Goal: Task Accomplishment & Management: Manage account settings

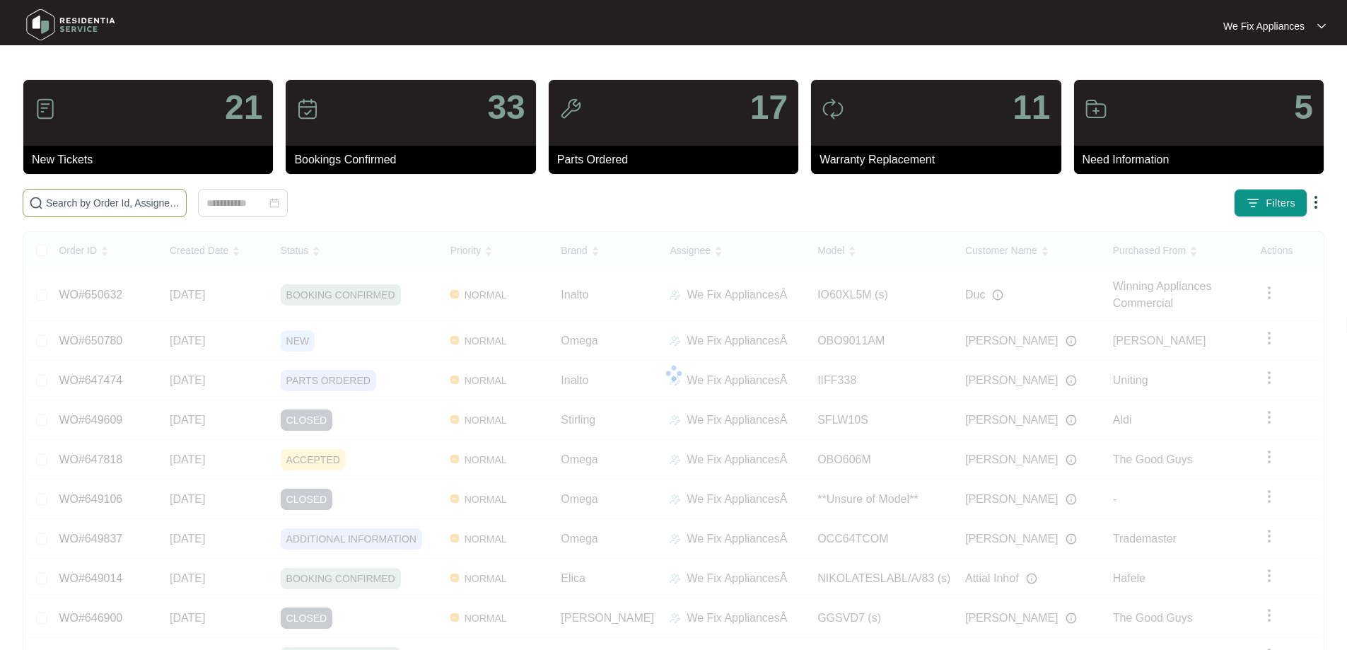
click at [107, 205] on input "text" at bounding box center [113, 203] width 134 height 16
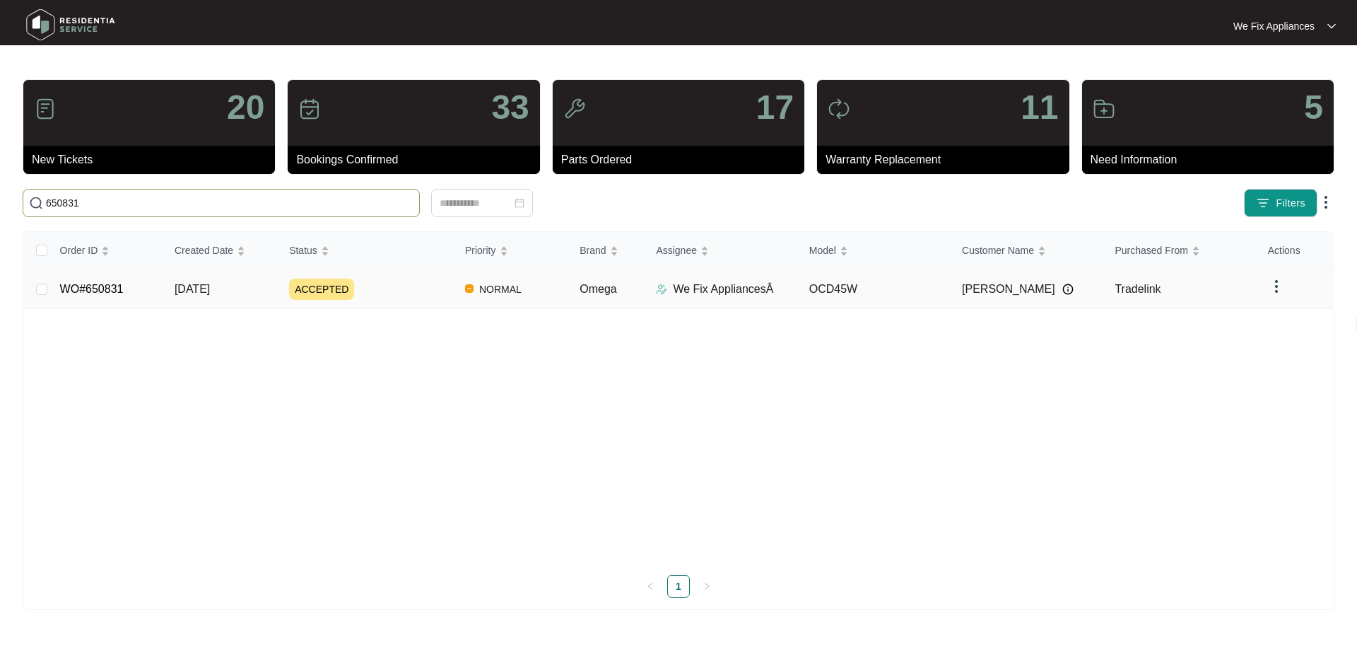
type input "650831"
click at [94, 295] on link "WO#650831" at bounding box center [92, 289] width 64 height 12
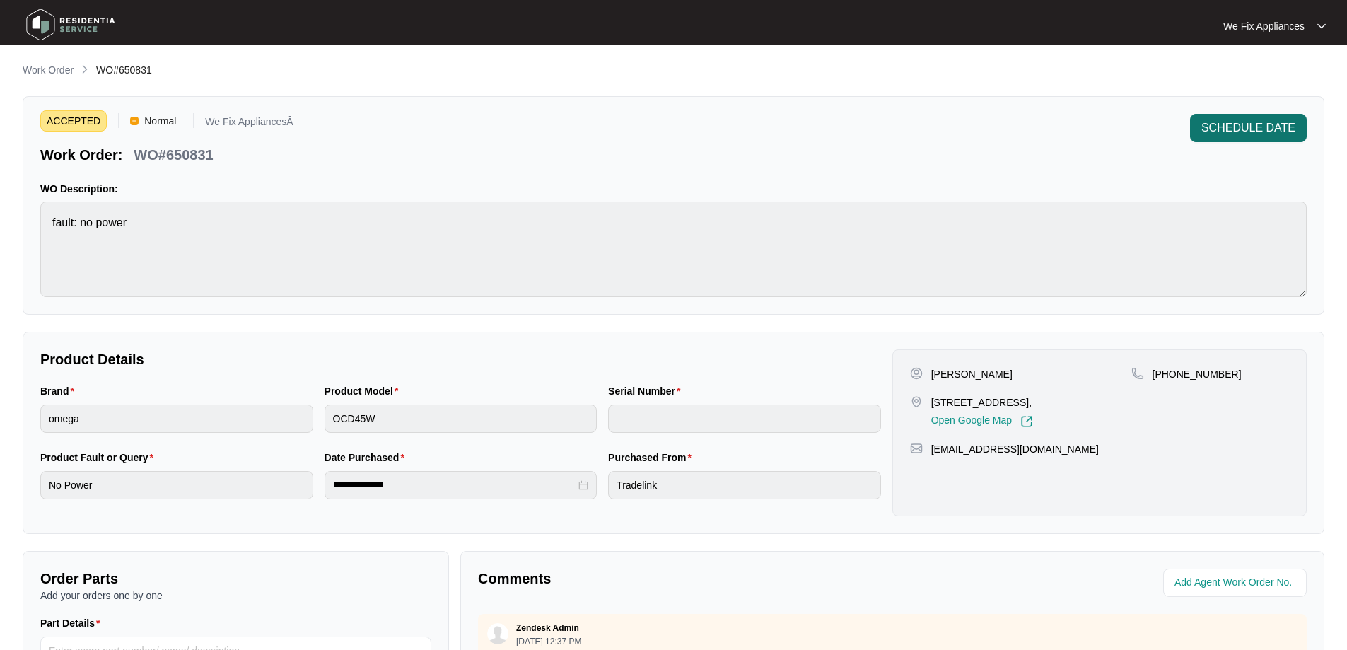
click at [1206, 128] on span "SCHEDULE DATE" at bounding box center [1248, 127] width 94 height 17
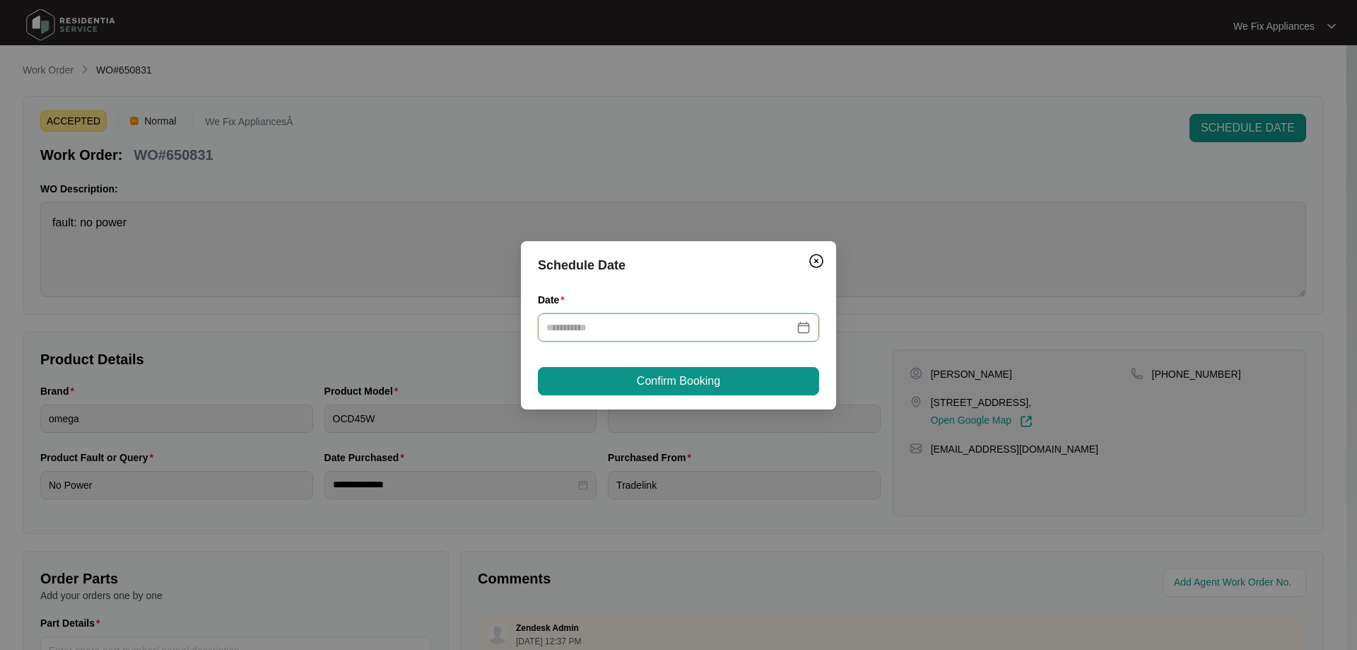
click at [714, 325] on input "Date" at bounding box center [669, 328] width 247 height 16
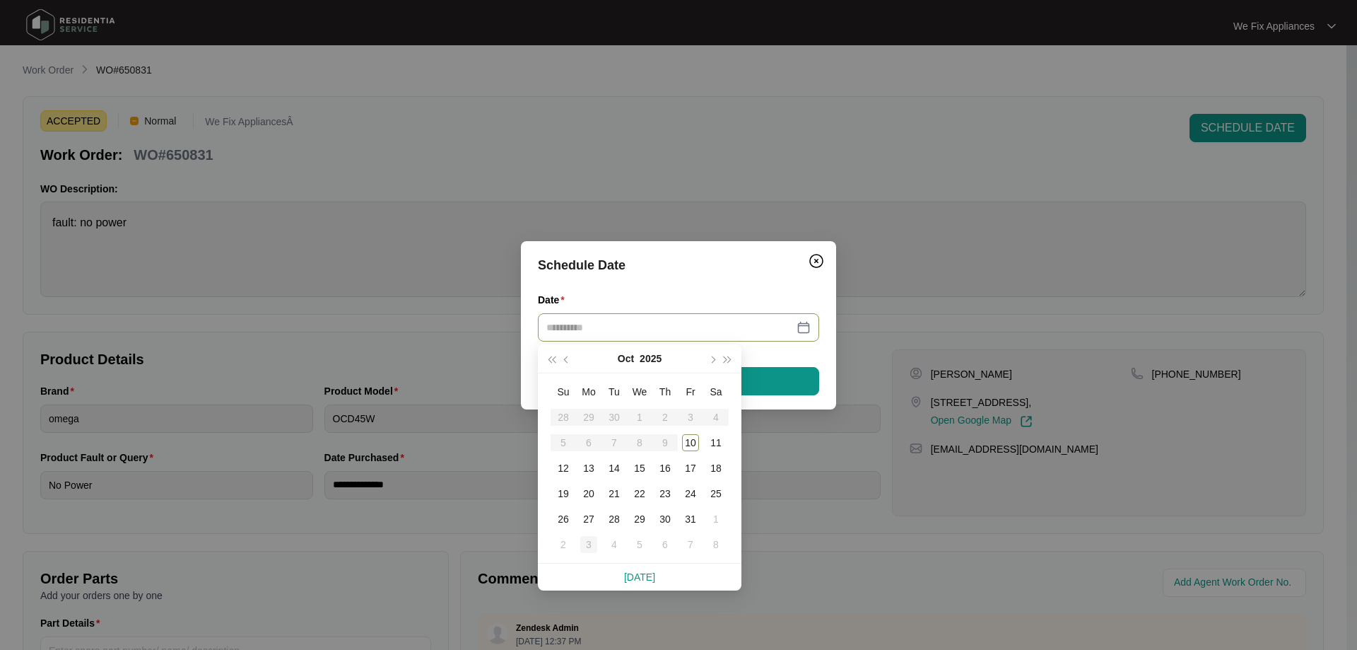
click at [590, 534] on td "3" at bounding box center [588, 544] width 25 height 25
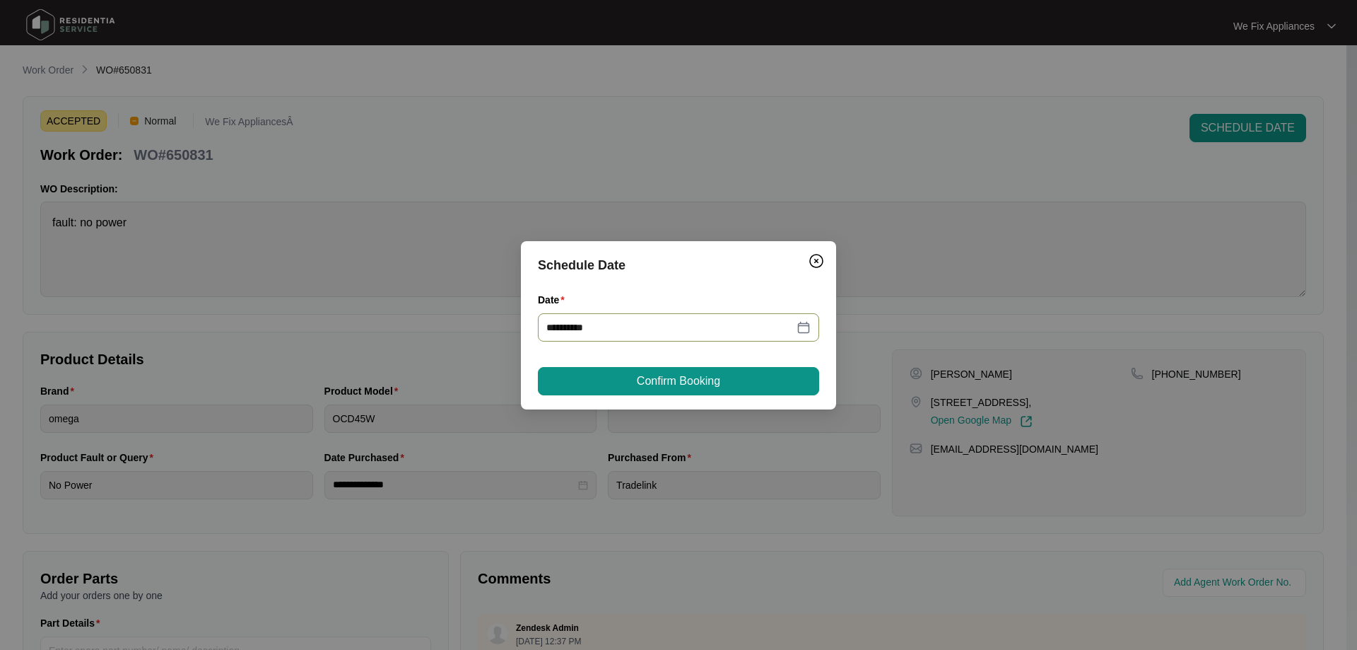
type input "**********"
click at [637, 378] on span "Confirm Booking" at bounding box center [678, 381] width 83 height 17
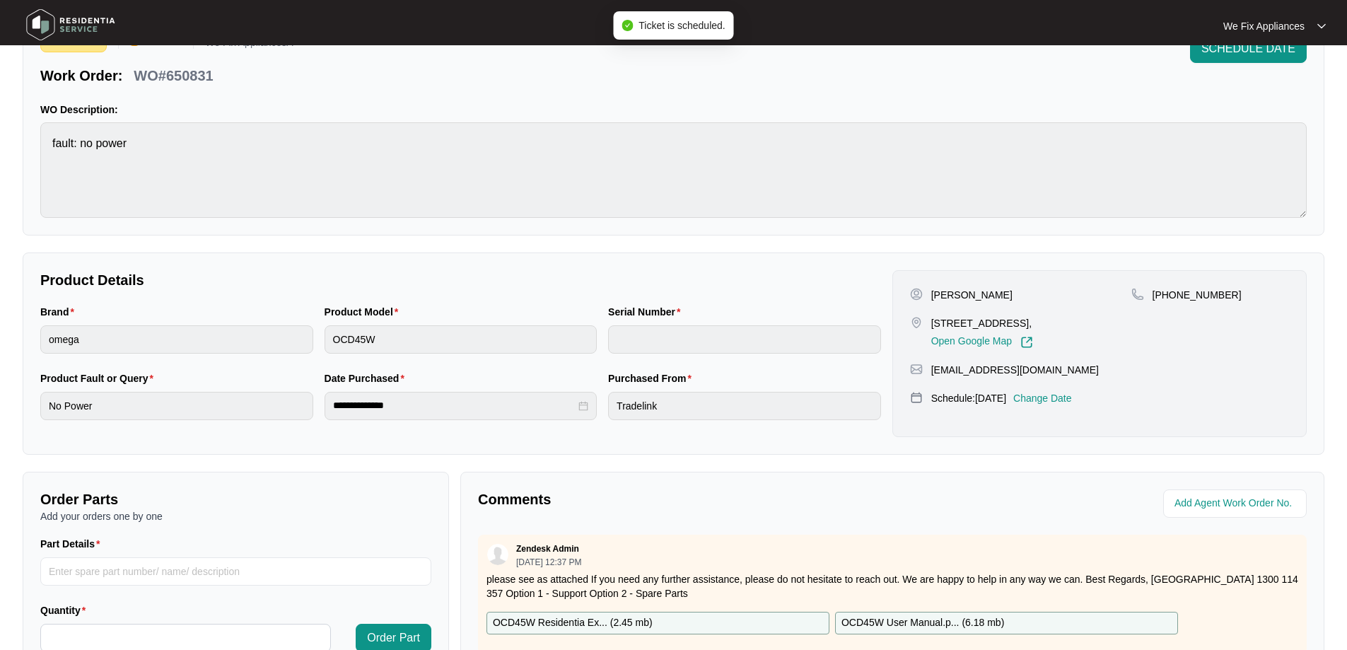
scroll to position [288, 0]
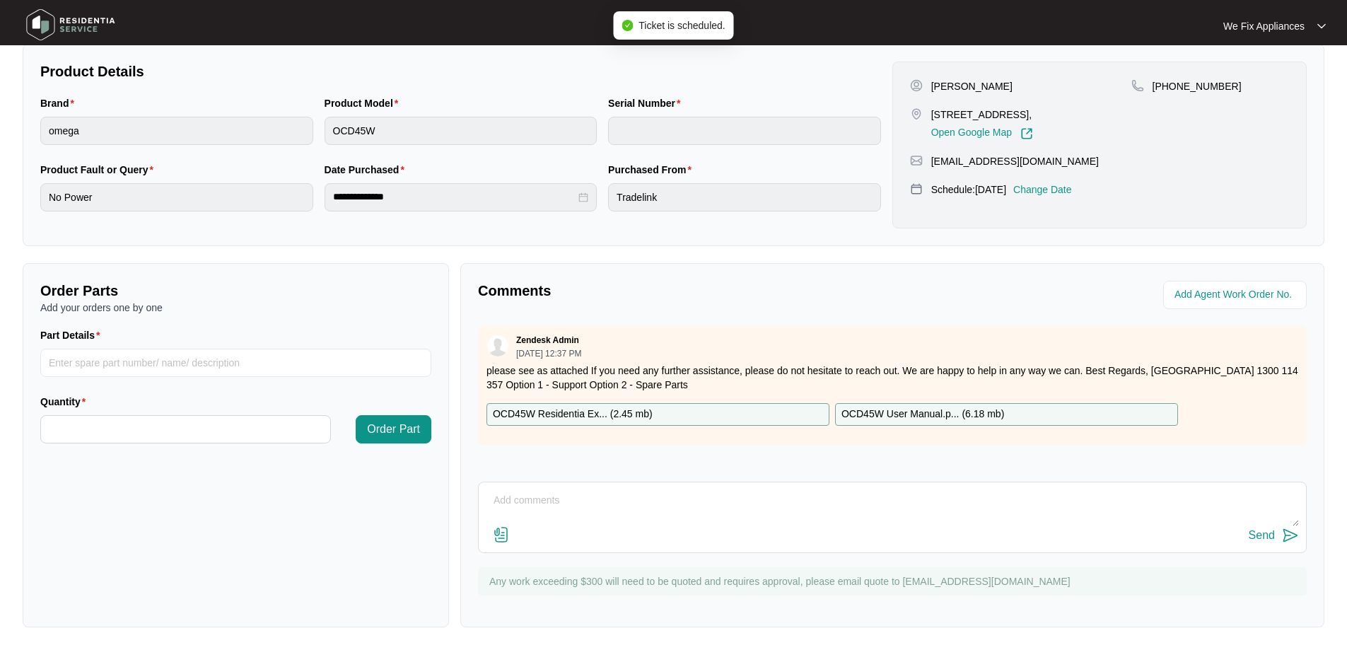
click at [535, 508] on textarea at bounding box center [892, 507] width 813 height 37
type textarea "Hi team, just fyi- customer is on holidays requested the 3/11 thank you."
click at [1253, 533] on div "Send" at bounding box center [1262, 535] width 26 height 13
click at [81, 25] on img at bounding box center [70, 25] width 99 height 42
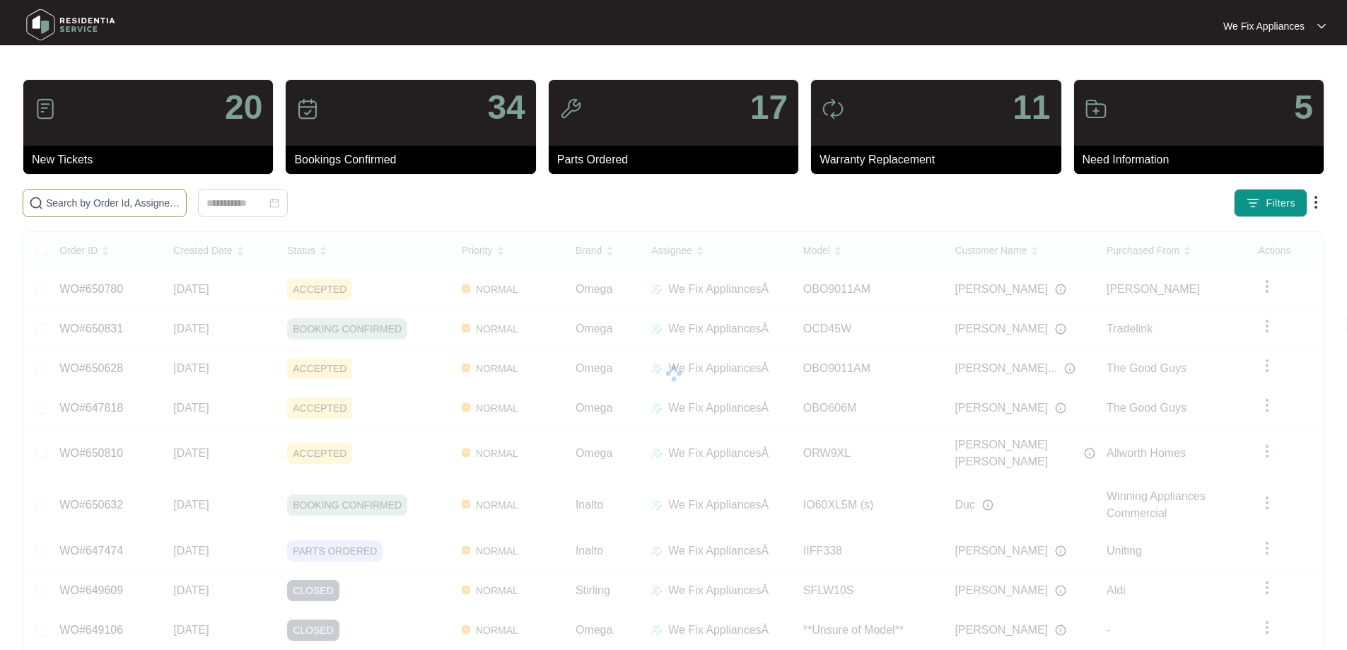
paste input "650780"
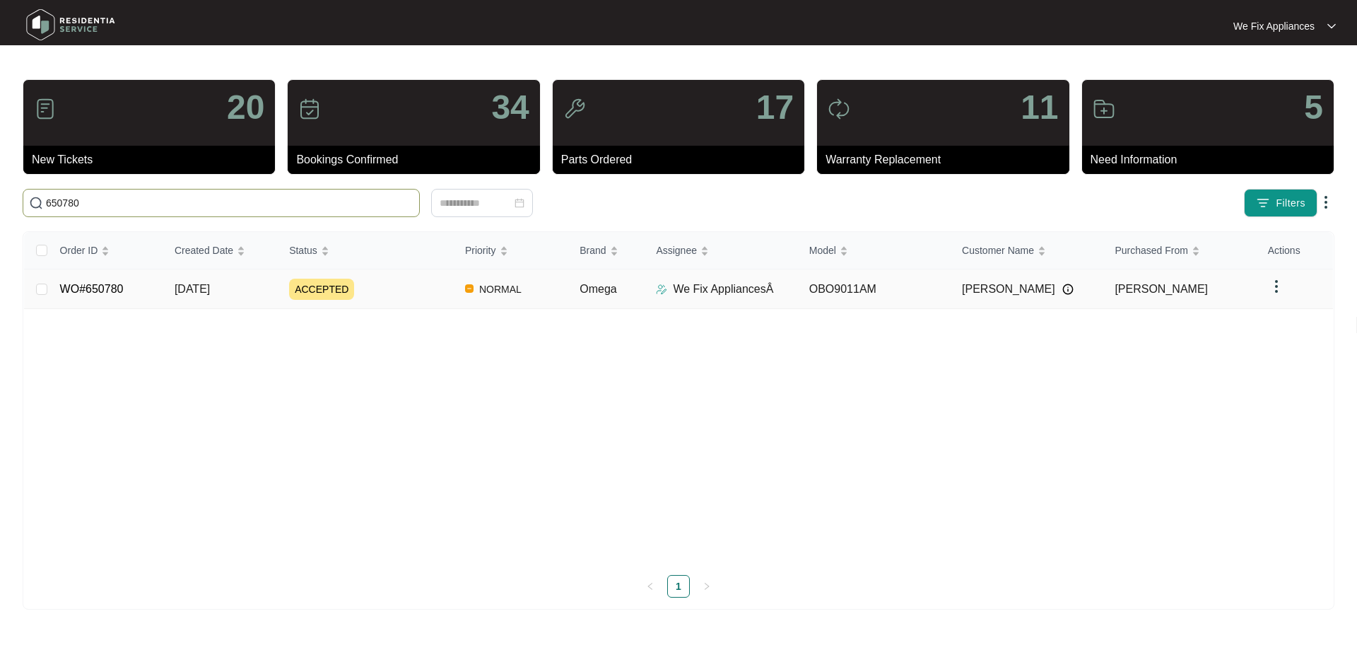
type input "650780"
click at [83, 291] on link "WO#650780" at bounding box center [92, 289] width 64 height 12
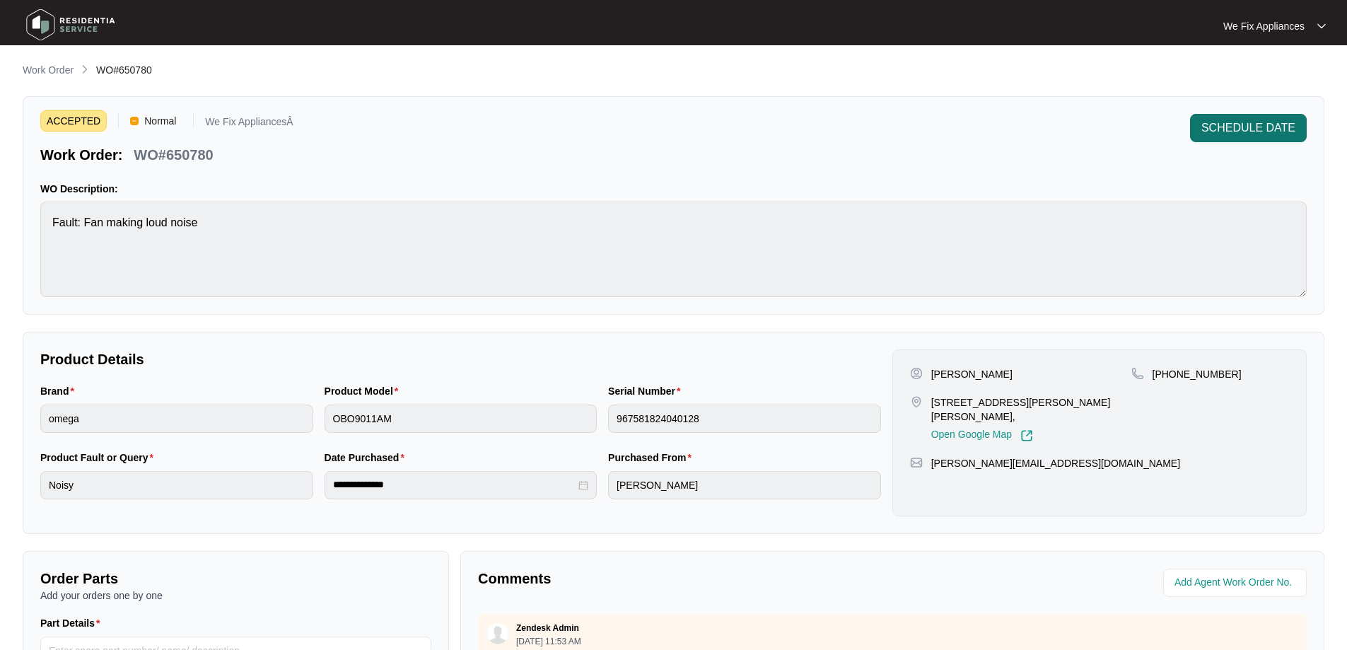
click at [1231, 121] on span "SCHEDULE DATE" at bounding box center [1248, 127] width 94 height 17
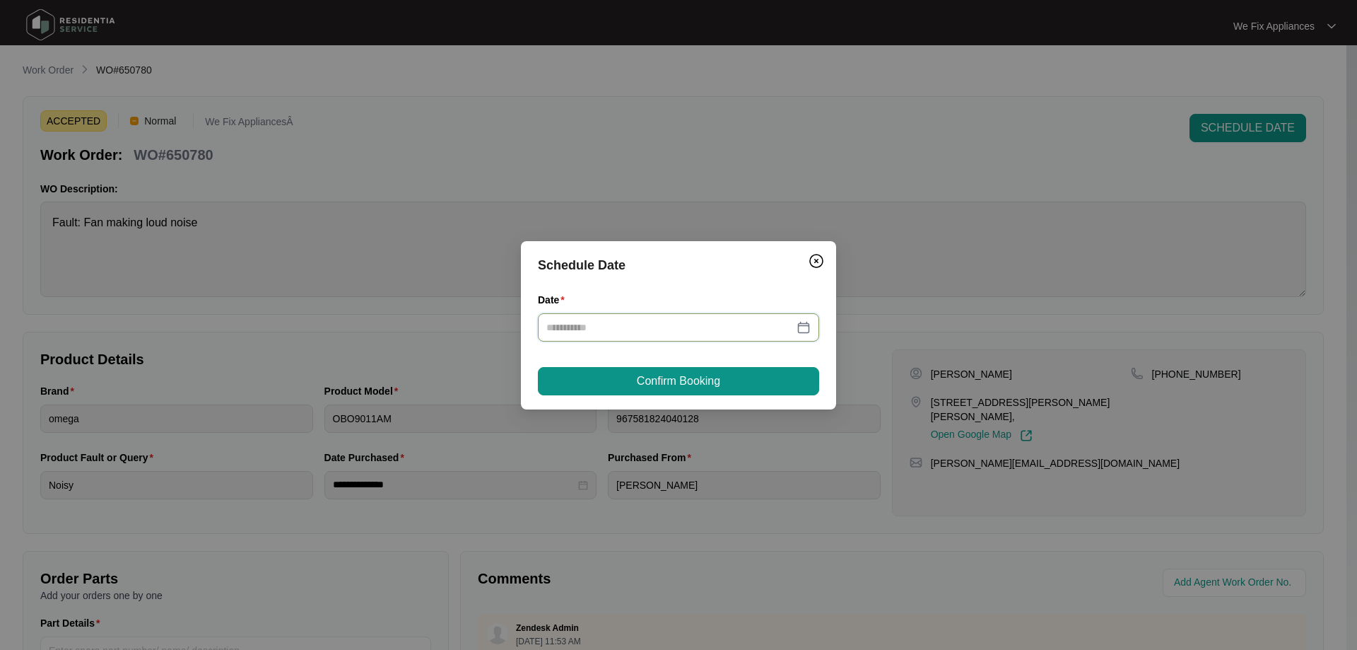
click at [662, 329] on input "Date" at bounding box center [669, 328] width 247 height 16
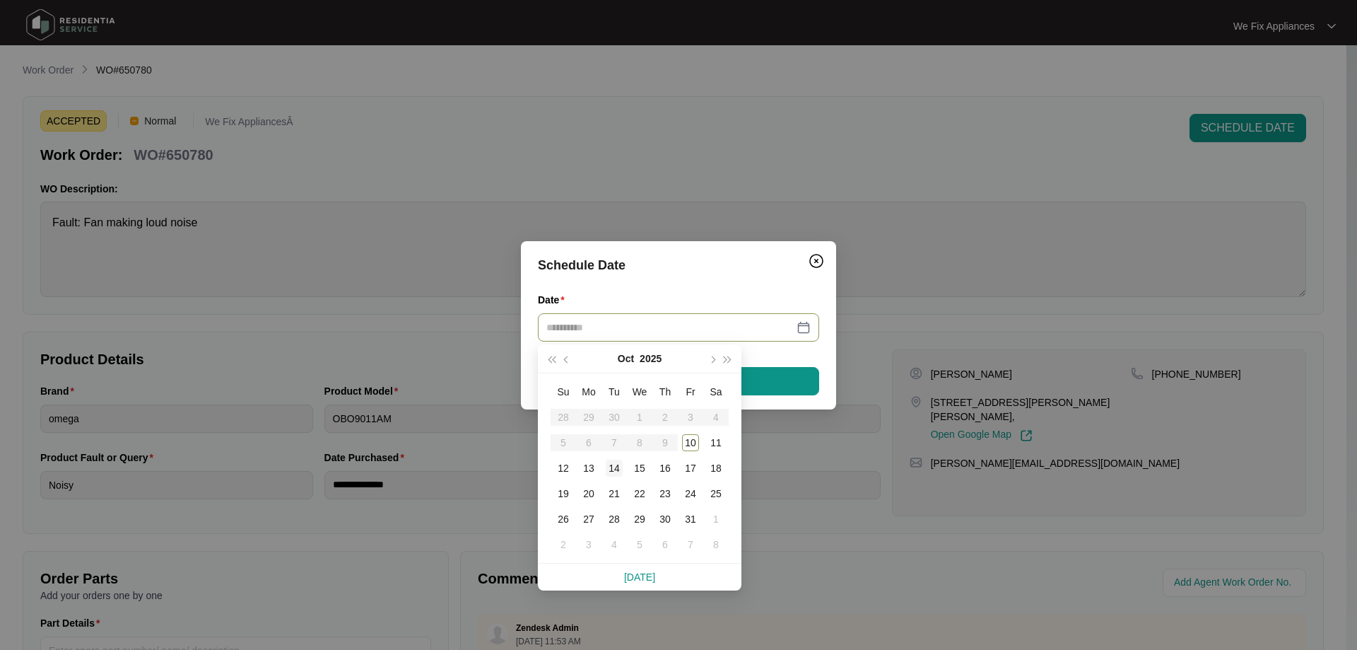
type input "**********"
click at [620, 469] on div "14" at bounding box center [614, 468] width 17 height 17
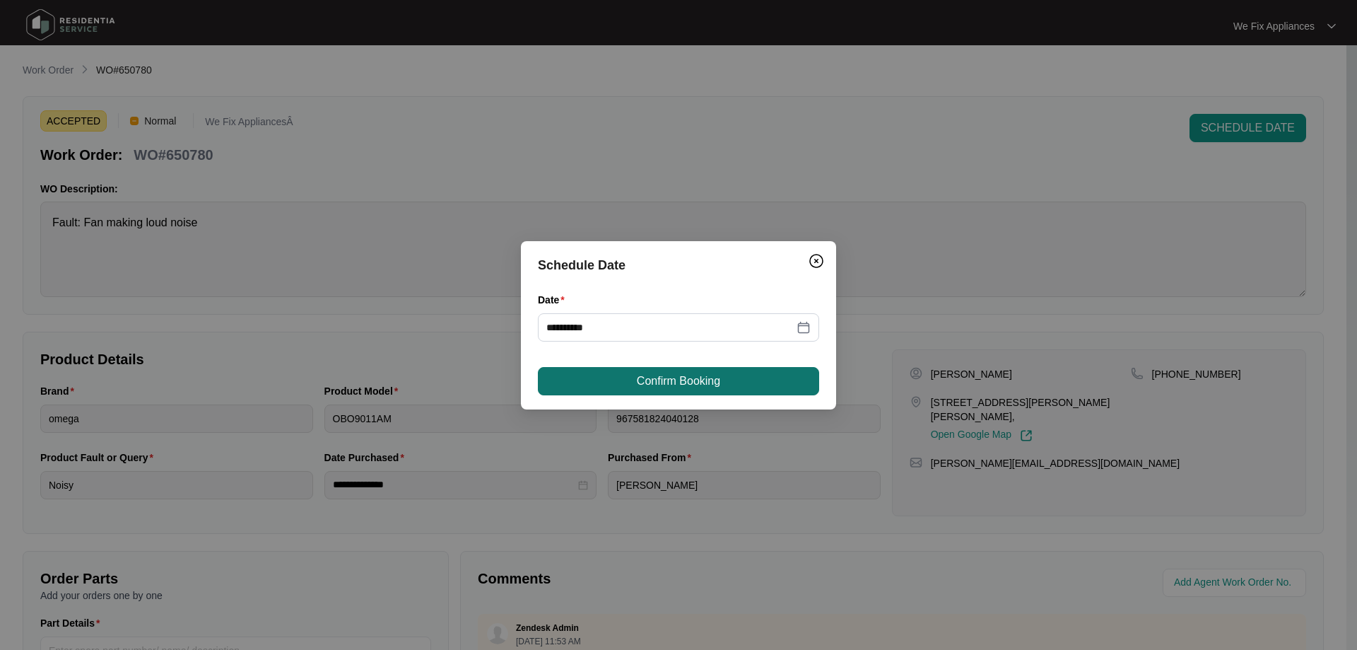
click at [706, 371] on button "Confirm Booking" at bounding box center [678, 381] width 281 height 28
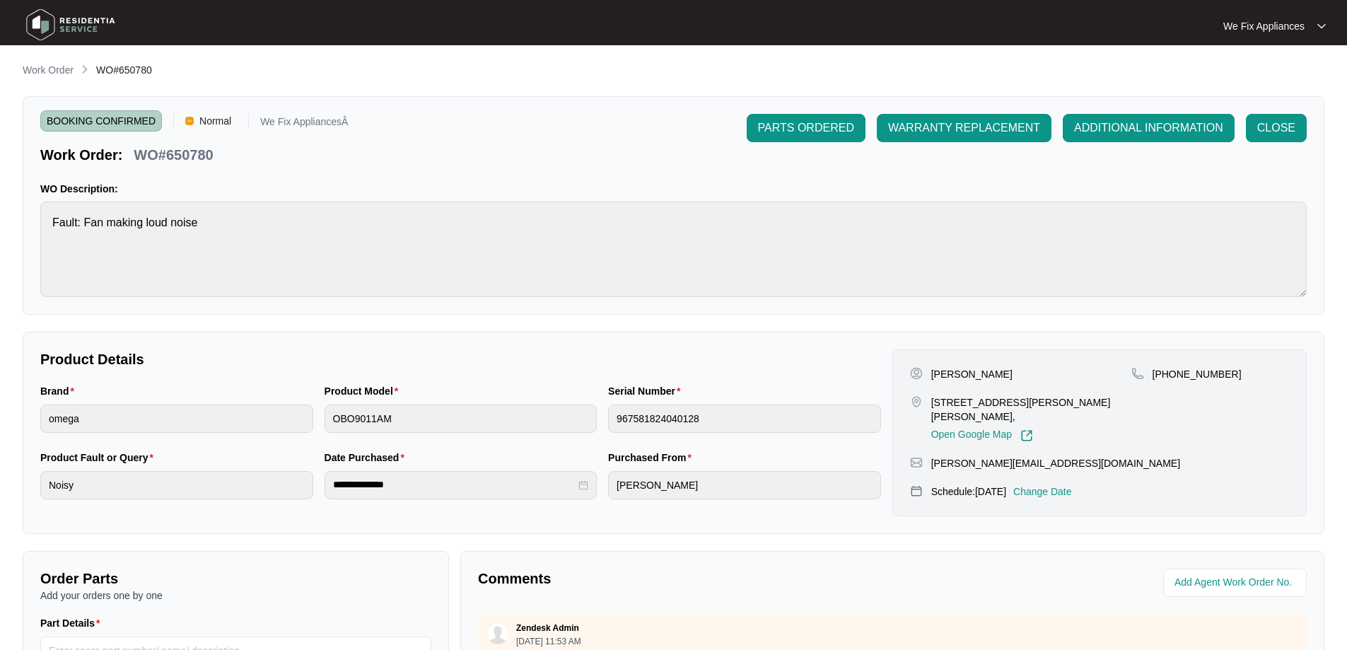
click at [86, 18] on img at bounding box center [70, 25] width 99 height 42
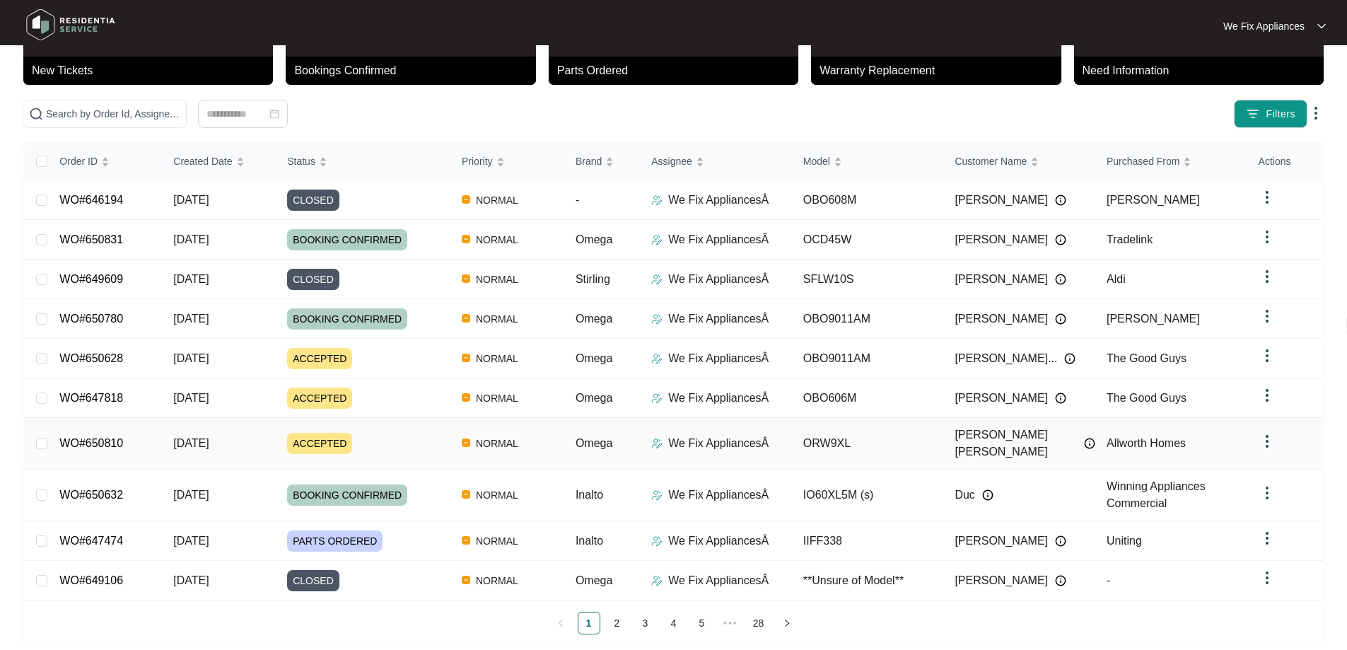
scroll to position [90, 0]
click at [120, 436] on link "WO#650810" at bounding box center [91, 442] width 64 height 12
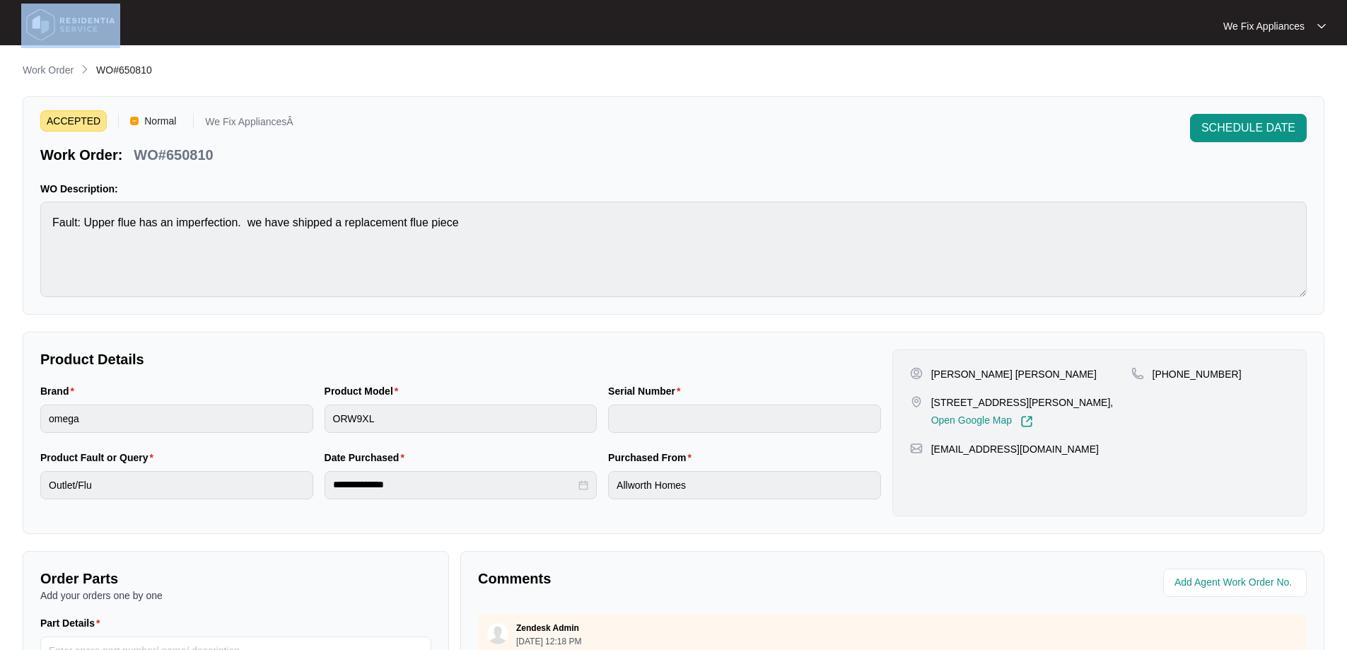
click at [78, 14] on div "We Fix Appliances We Fix App..." at bounding box center [673, 22] width 1347 height 45
click at [188, 18] on div at bounding box center [180, 26] width 329 height 45
click at [75, 18] on img at bounding box center [70, 25] width 99 height 42
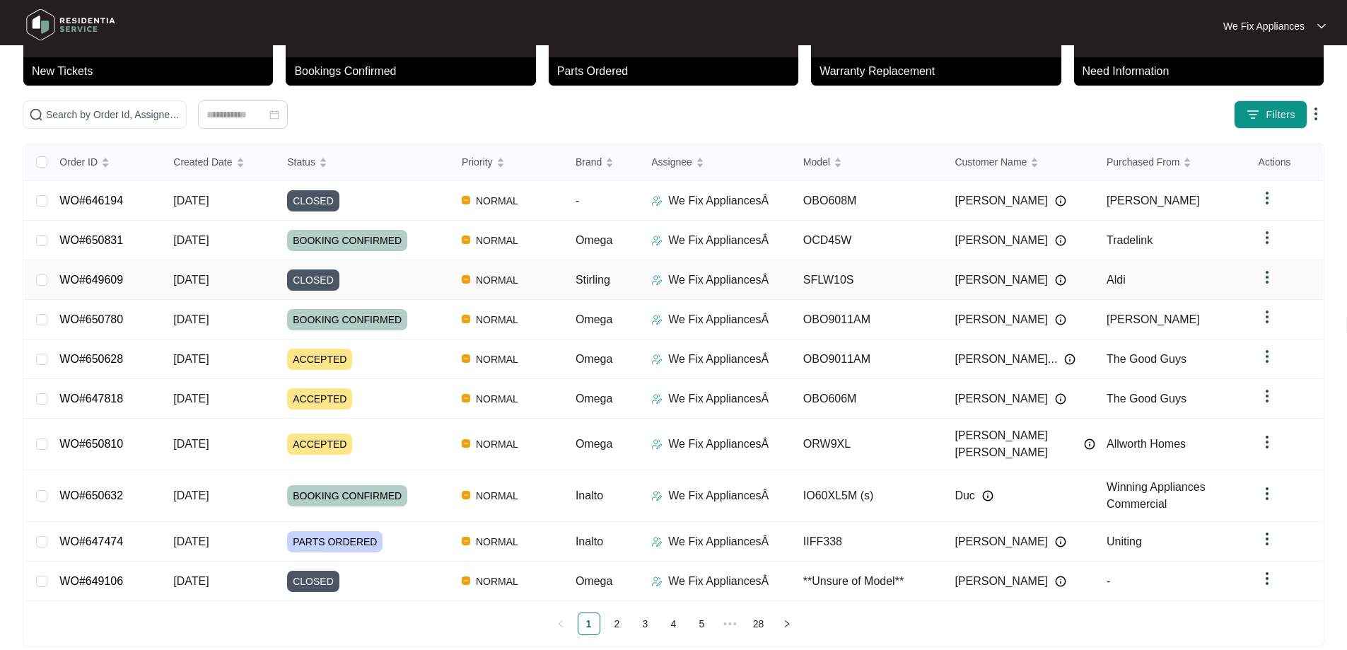
scroll to position [90, 0]
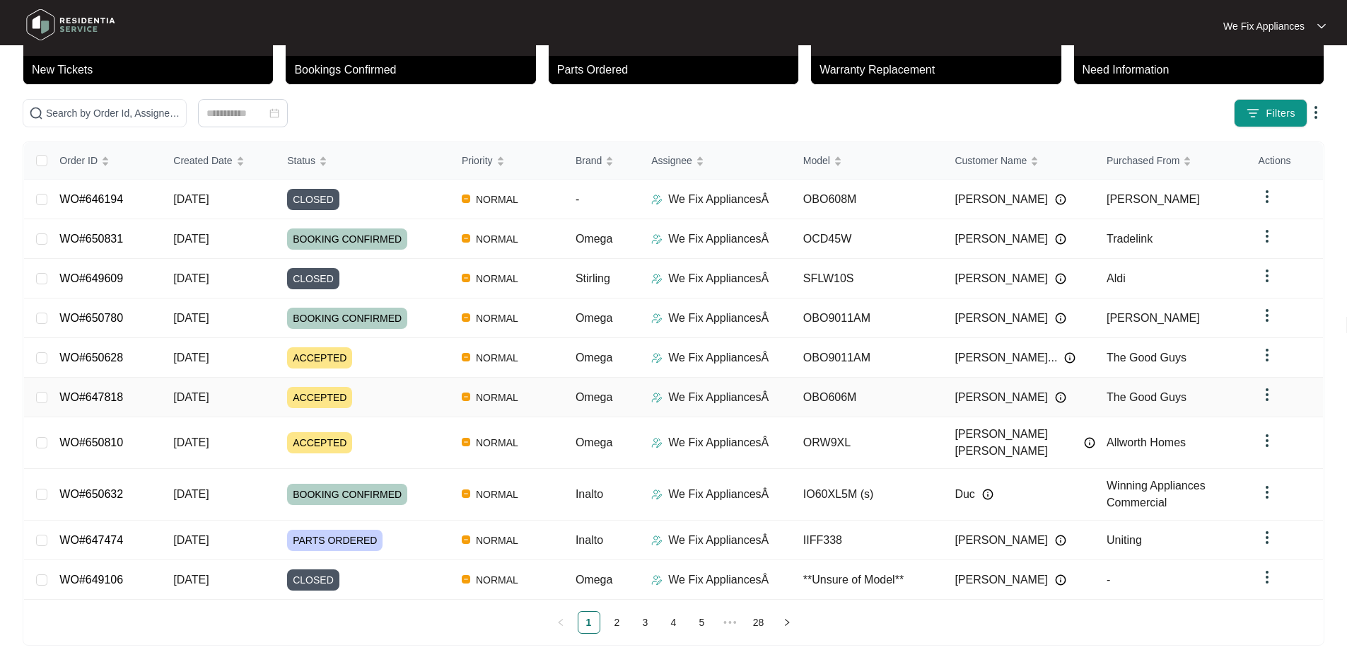
click at [107, 391] on link "WO#647818" at bounding box center [91, 397] width 64 height 12
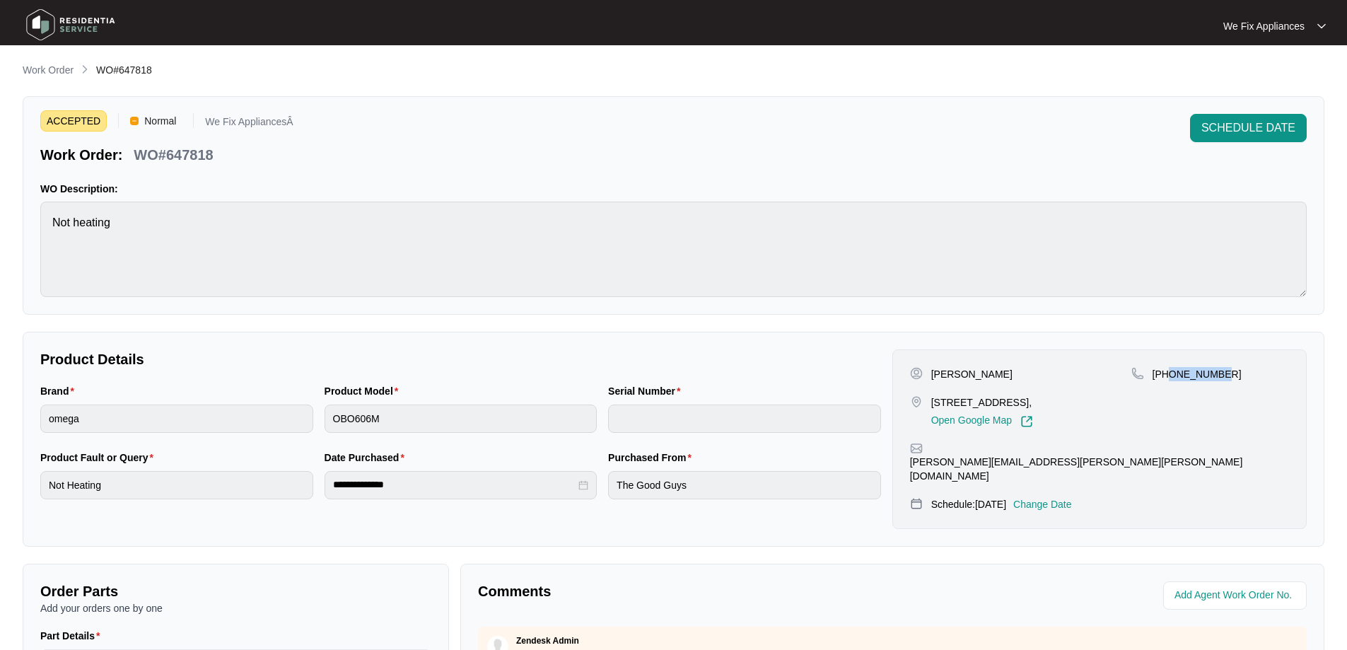
drag, startPoint x: 1219, startPoint y: 378, endPoint x: 1169, endPoint y: 381, distance: 49.6
click at [1169, 381] on div "[PHONE_NUMBER]" at bounding box center [1210, 397] width 158 height 61
copy p "439294577"
